Goal: Find specific page/section: Find specific page/section

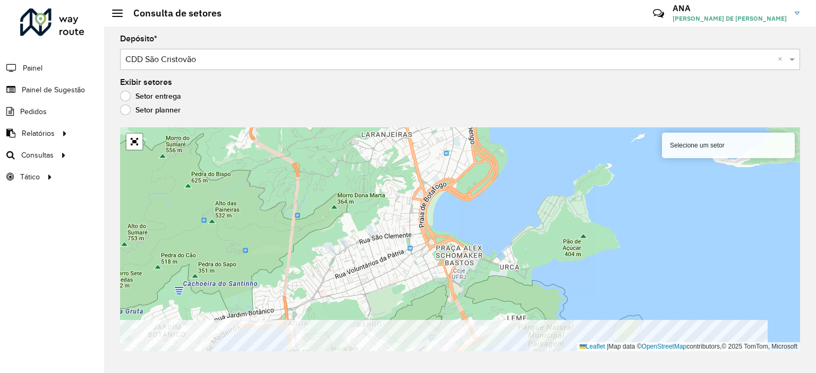
click at [377, 373] on html "Aguarde... Pop-up bloqueado! Seu navegador bloqueou automáticamente a abertura …" at bounding box center [408, 186] width 816 height 373
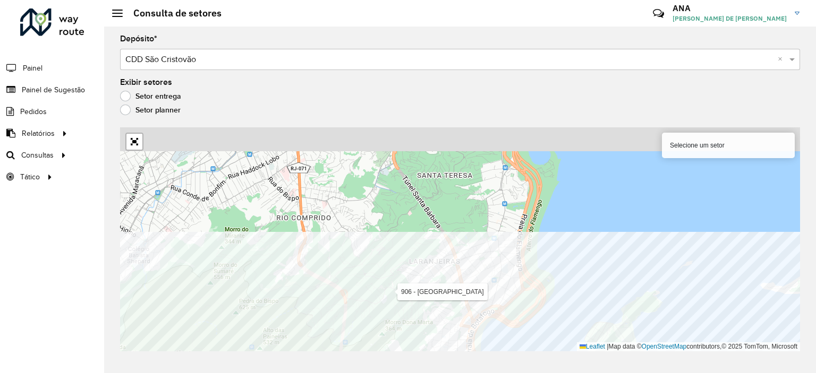
click at [455, 373] on html "Aguarde... Pop-up bloqueado! Seu navegador bloqueou automáticamente a abertura …" at bounding box center [408, 186] width 816 height 373
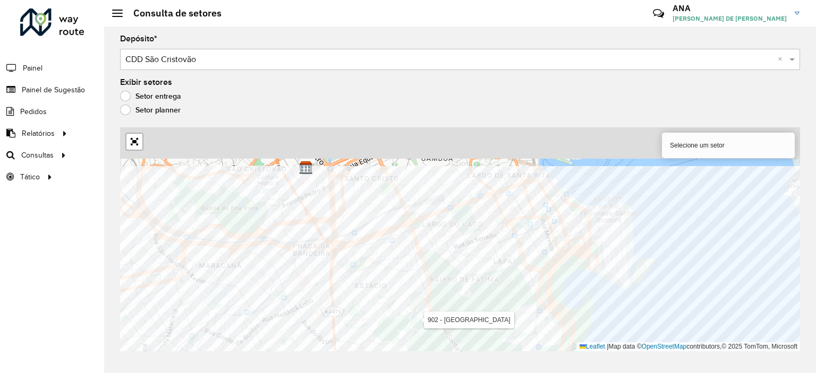
click at [421, 373] on html "Aguarde... Pop-up bloqueado! Seu navegador bloqueou automáticamente a abertura …" at bounding box center [408, 186] width 816 height 373
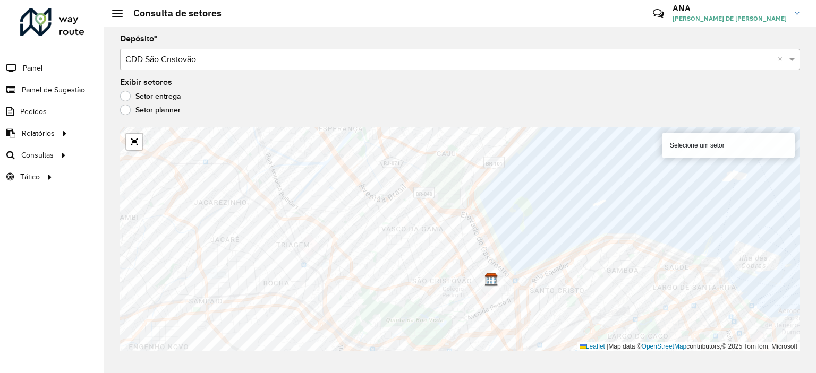
click at [735, 152] on div "Selecione um setor" at bounding box center [728, 146] width 133 height 26
click at [695, 144] on div "Selecione um setor" at bounding box center [728, 146] width 133 height 26
click at [167, 109] on label "Setor planner" at bounding box center [150, 110] width 61 height 11
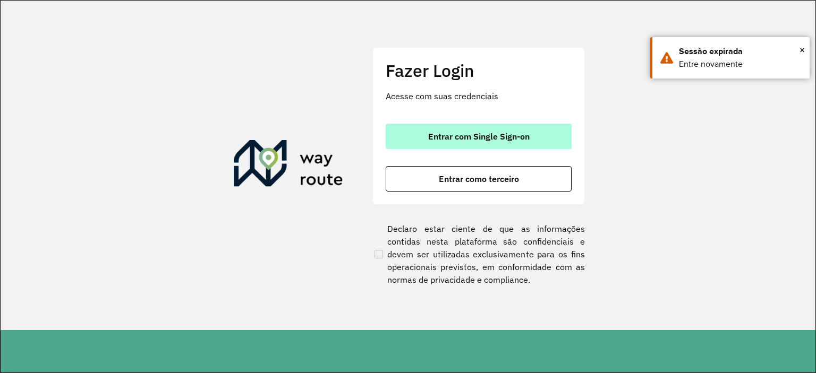
click at [465, 132] on span "Entrar com Single Sign-on" at bounding box center [478, 136] width 101 height 9
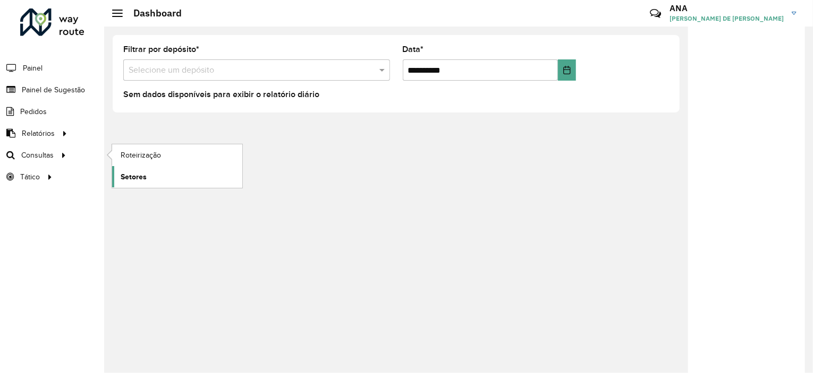
click at [129, 174] on span "Setores" at bounding box center [134, 177] width 26 height 11
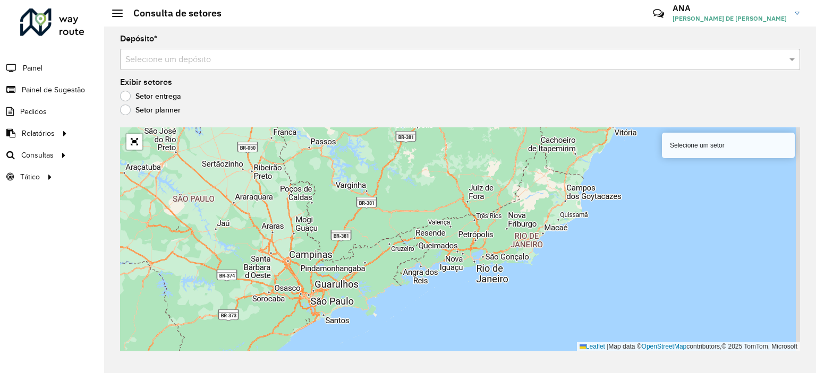
drag, startPoint x: 593, startPoint y: 177, endPoint x: 451, endPoint y: 231, distance: 152.2
click at [451, 231] on div "Selecione um setor Leaflet | Map data © OpenStreetMap contributors,© 2025 TomTo…" at bounding box center [460, 240] width 680 height 224
click at [538, 56] on input "text" at bounding box center [449, 60] width 648 height 13
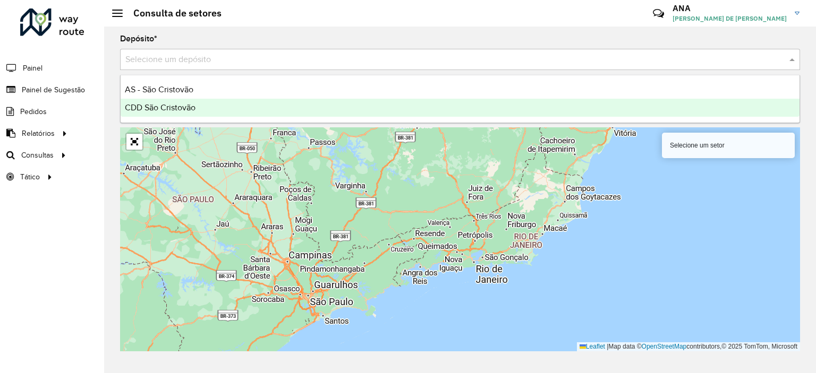
click at [258, 106] on div "CDD São Cristovão" at bounding box center [460, 108] width 679 height 18
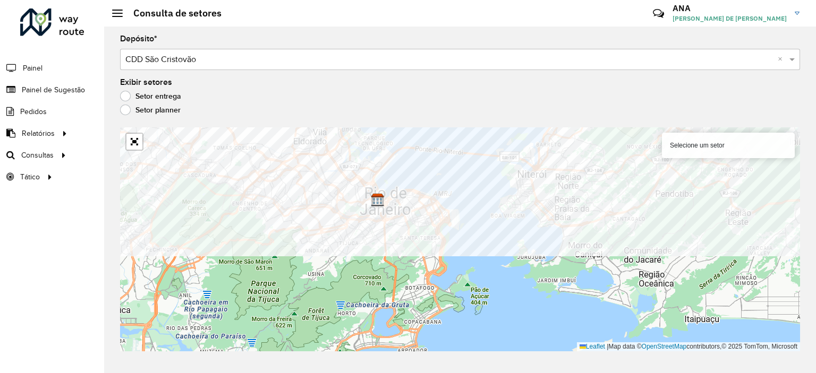
click at [321, 125] on div "Depósito * Selecione um depósito × CDD São Cristovão × Exibir setores Setor ent…" at bounding box center [460, 200] width 712 height 347
